Goal: Information Seeking & Learning: Check status

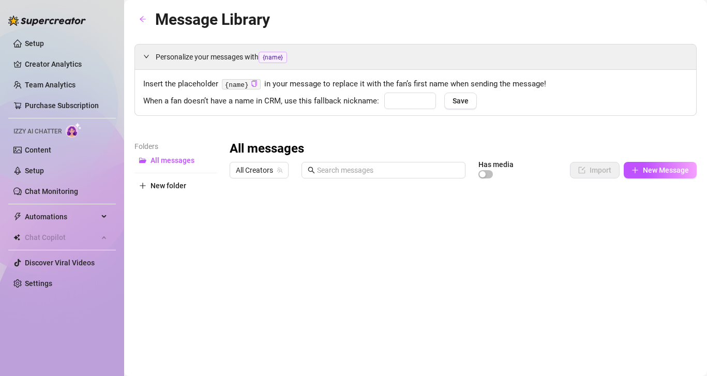
type input "babe"
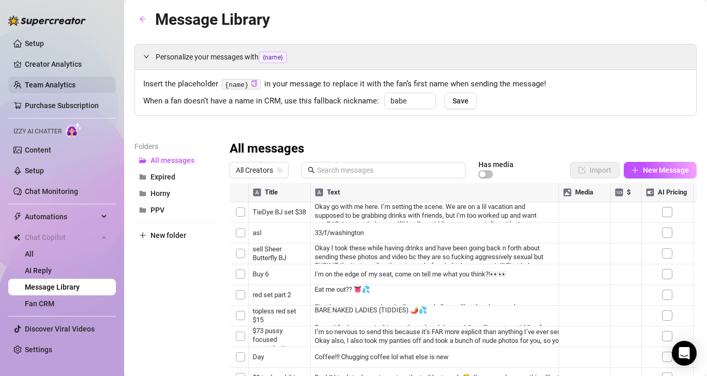
click at [55, 81] on link "Team Analytics" at bounding box center [50, 85] width 51 height 8
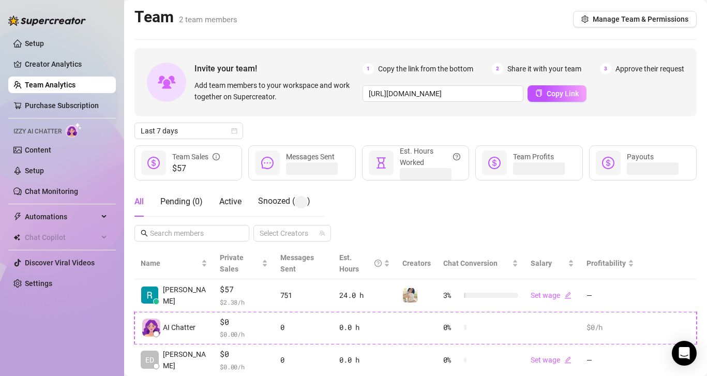
scroll to position [19, 0]
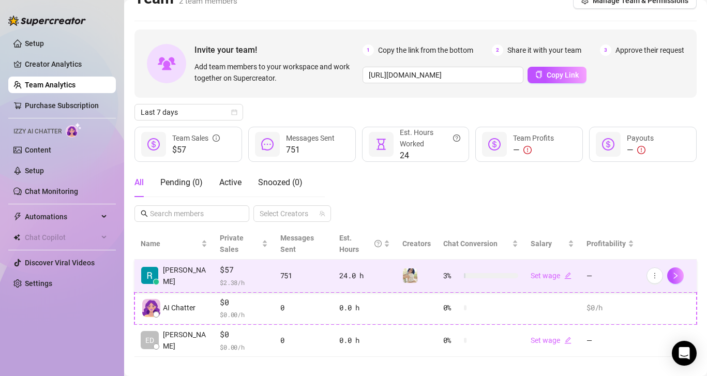
click at [301, 270] on div "751" at bounding box center [303, 275] width 47 height 11
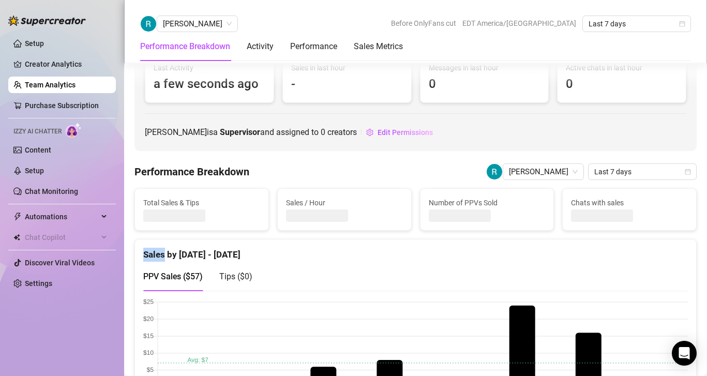
scroll to position [153, 0]
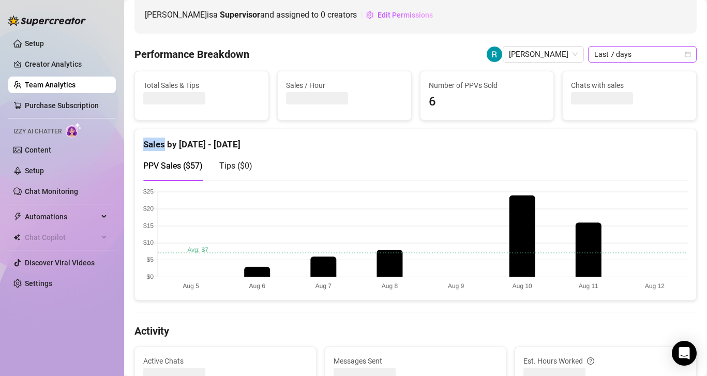
click at [639, 58] on span "Last 7 days" at bounding box center [642, 55] width 96 height 16
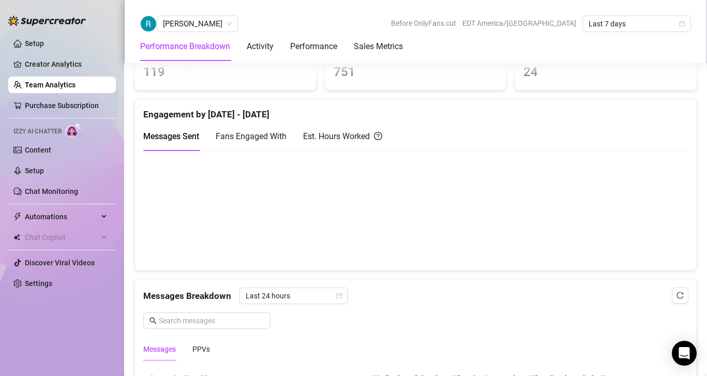
scroll to position [460, 0]
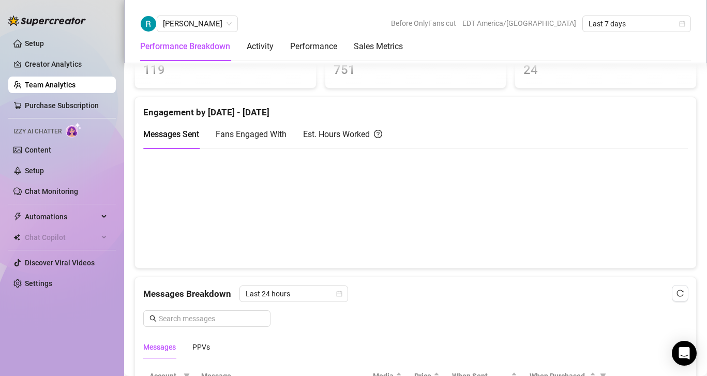
click at [348, 138] on div "Est. Hours Worked" at bounding box center [342, 134] width 79 height 13
click at [628, 25] on span "Last 7 days" at bounding box center [637, 24] width 96 height 16
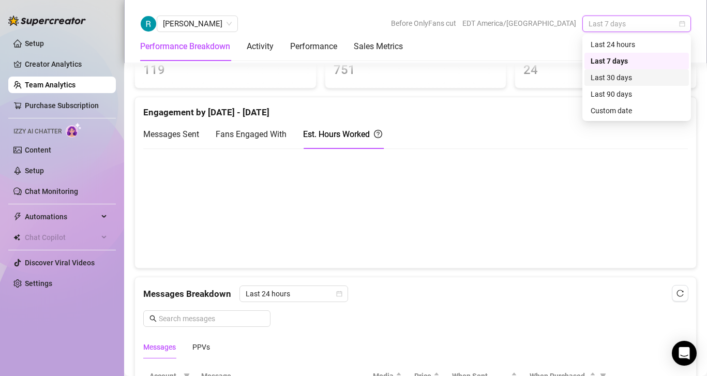
click at [614, 80] on div "Last 30 days" at bounding box center [637, 77] width 92 height 11
